Goal: Transaction & Acquisition: Purchase product/service

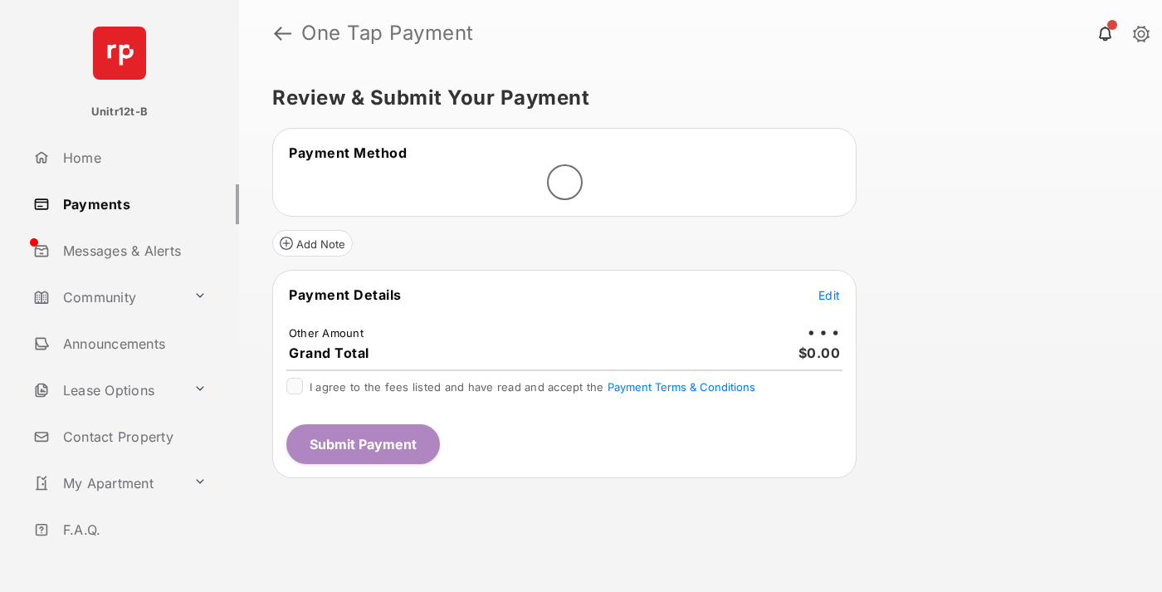
click at [829, 296] on span "Edit" at bounding box center [829, 295] width 22 height 14
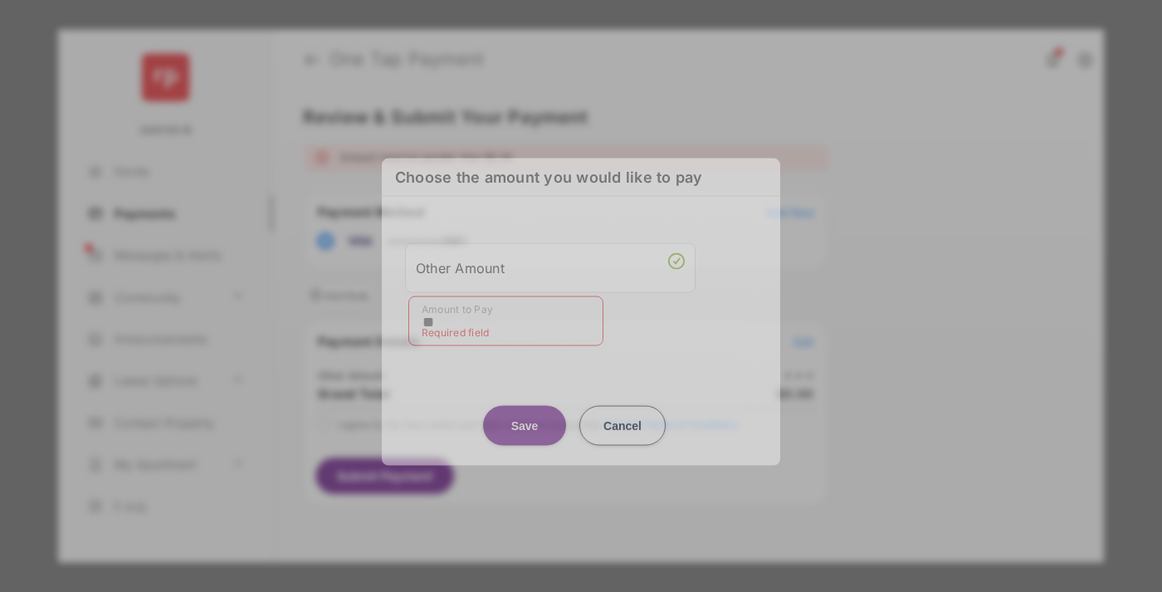
type input "**"
click at [525, 412] on button "Save" at bounding box center [524, 425] width 83 height 40
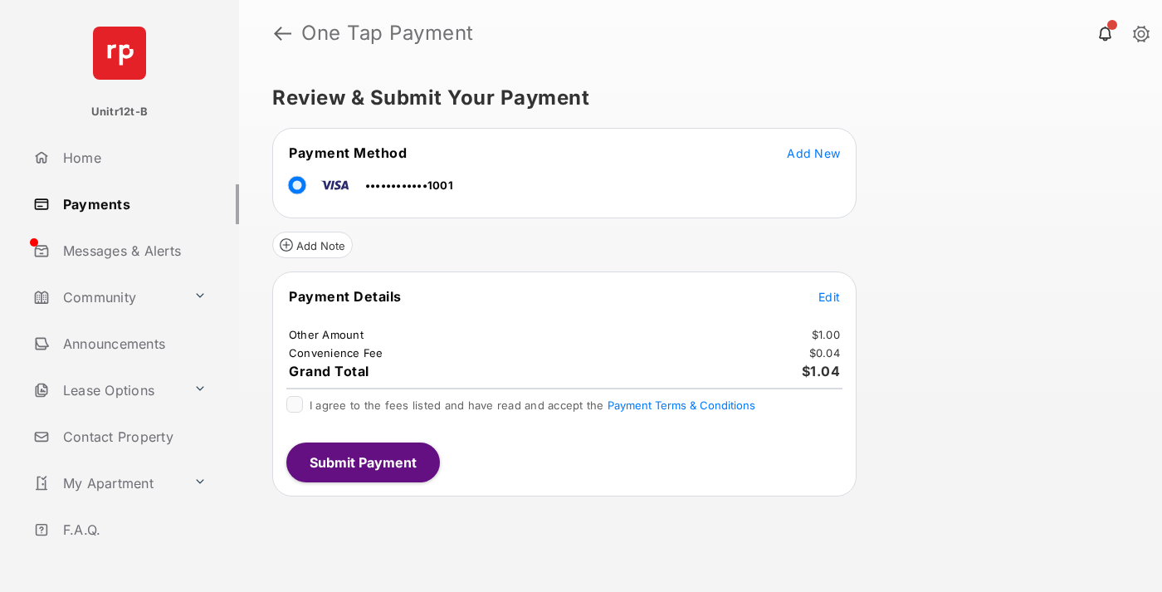
click at [829, 296] on span "Edit" at bounding box center [829, 297] width 22 height 14
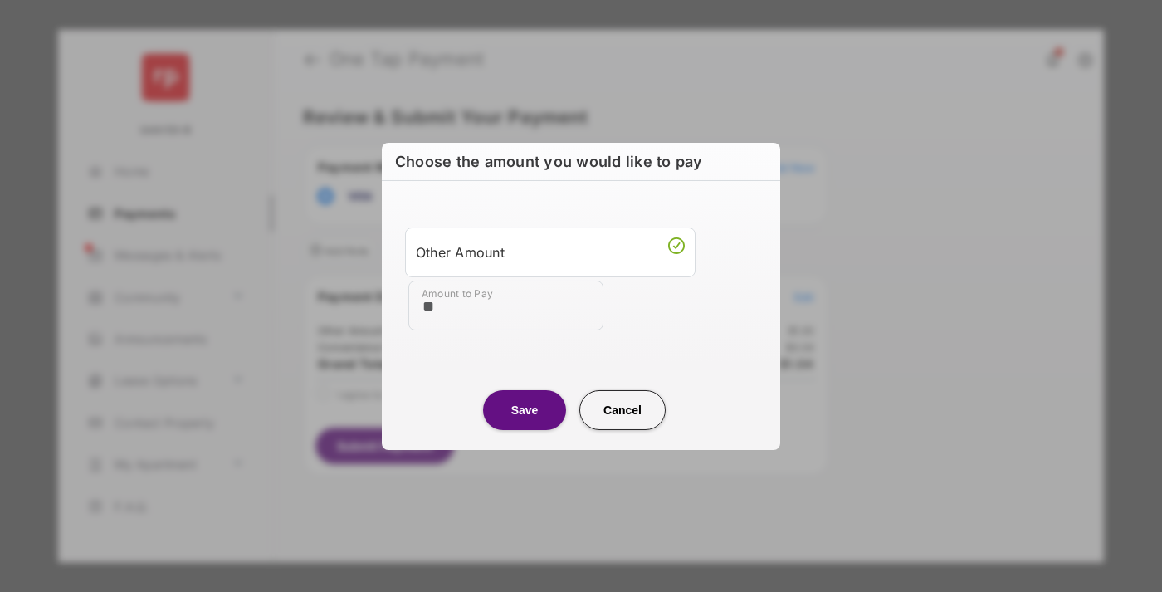
click at [525, 409] on button "Save" at bounding box center [524, 409] width 83 height 40
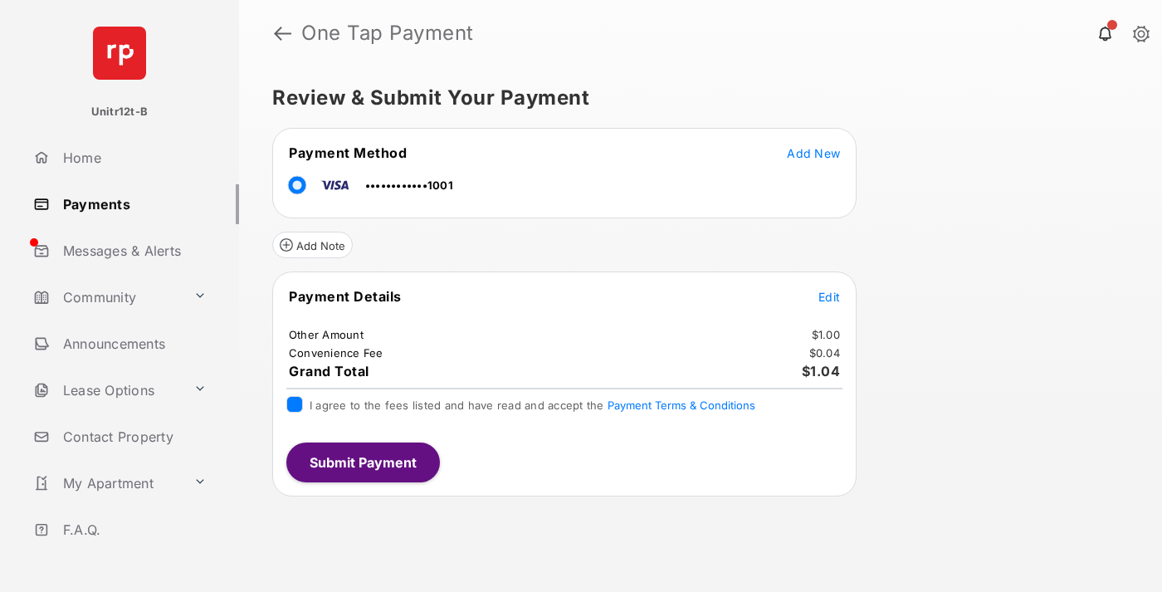
click at [362, 461] on button "Submit Payment" at bounding box center [363, 462] width 154 height 40
